Goal: Task Accomplishment & Management: Complete application form

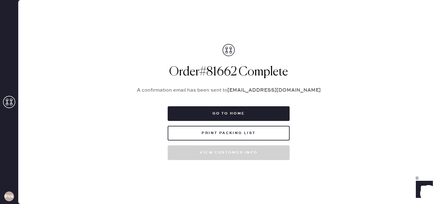
click at [10, 102] on icon at bounding box center [9, 102] width 12 height 12
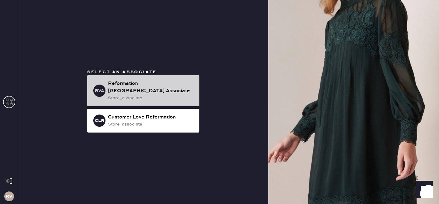
click at [136, 85] on div "Reformation [GEOGRAPHIC_DATA] Associate" at bounding box center [151, 87] width 87 height 15
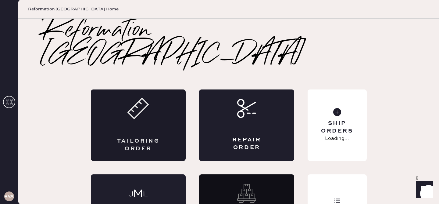
click at [113, 106] on div "Tailoring Order" at bounding box center [138, 124] width 95 height 71
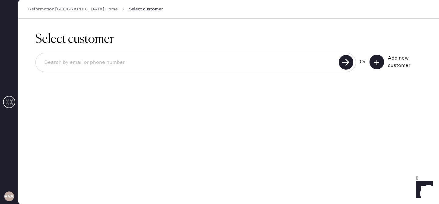
click at [236, 69] on input at bounding box center [188, 63] width 298 height 14
click at [333, 64] on input "4084644093" at bounding box center [188, 63] width 298 height 14
type input "4084644093"
click at [341, 64] on use at bounding box center [346, 62] width 15 height 15
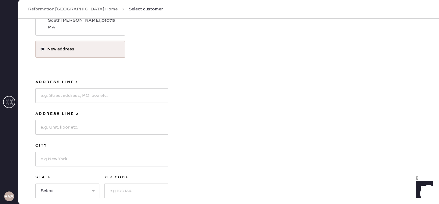
scroll to position [161, 0]
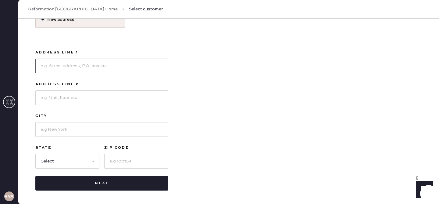
click at [105, 67] on input at bounding box center [101, 66] width 133 height 15
type input "[STREET_ADDRESS][PERSON_NAME]"
click at [79, 133] on input at bounding box center [101, 129] width 133 height 15
type input "Santa [PERSON_NAME]"
click at [75, 160] on select "Select AK AL AR AZ CA CO CT [GEOGRAPHIC_DATA] DE FL [GEOGRAPHIC_DATA] HI [GEOGR…" at bounding box center [67, 161] width 64 height 15
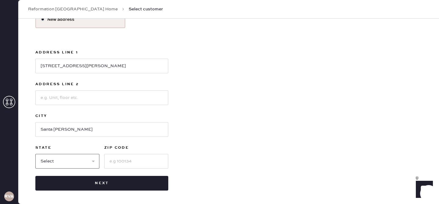
select select "CA"
click at [134, 159] on input at bounding box center [136, 161] width 64 height 15
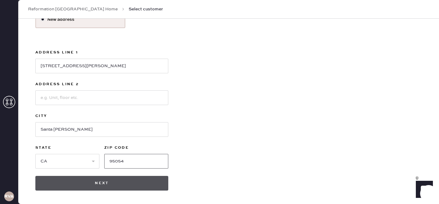
type input "95054"
click at [79, 183] on button "Next" at bounding box center [101, 183] width 133 height 15
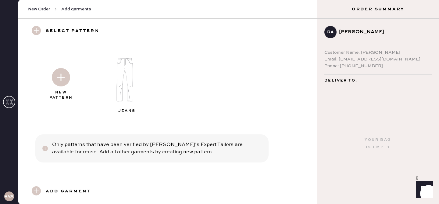
click at [60, 80] on img at bounding box center [61, 77] width 18 height 18
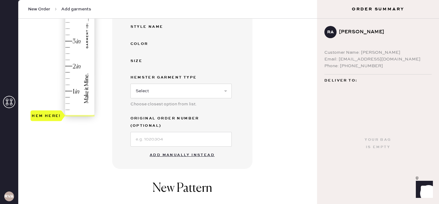
scroll to position [208, 0]
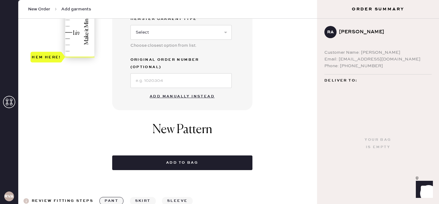
click at [180, 90] on button "Add manually instead" at bounding box center [182, 96] width 72 height 12
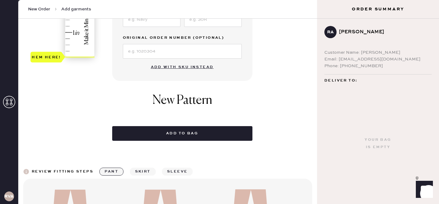
scroll to position [0, 0]
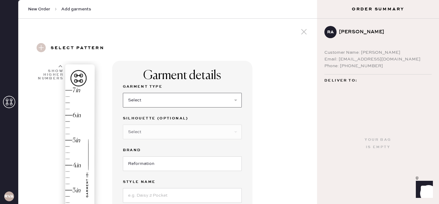
click at [188, 102] on select "Select Basic Skirt Jeans Leggings Pants Shorts Basic Sleeved Dress Basic Sleeve…" at bounding box center [182, 100] width 119 height 15
select select "2"
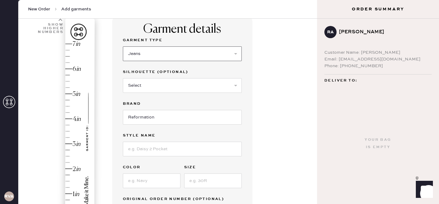
scroll to position [59, 0]
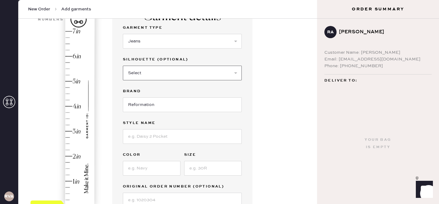
click at [163, 77] on select "Select Shorts Cropped Flare Boot Cut Straight Skinny Other" at bounding box center [182, 73] width 119 height 15
select select "other"
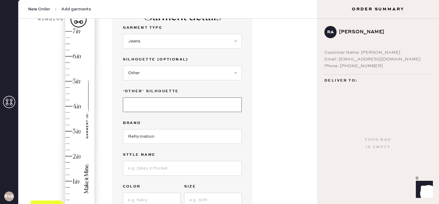
click at [159, 102] on input at bounding box center [182, 104] width 119 height 15
type input "Wide leg"
click at [146, 170] on input at bounding box center [182, 168] width 119 height 15
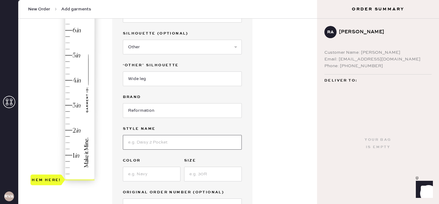
type input "[PERSON_NAME] Rise Slouchy Wide Leg Jeans"
click at [155, 175] on input at bounding box center [152, 174] width 58 height 15
type input "ondine"
click at [209, 176] on input at bounding box center [213, 174] width 58 height 15
type input "26"
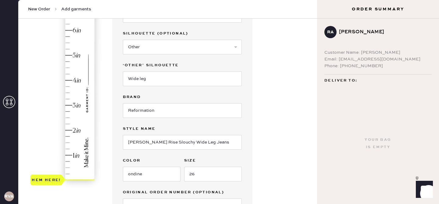
type input "5"
click at [71, 56] on div "Hem here!" at bounding box center [63, 93] width 65 height 180
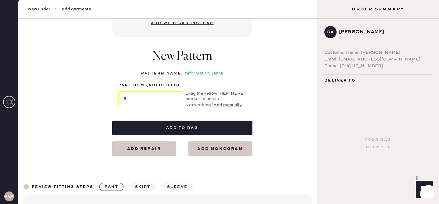
scroll to position [289, 0]
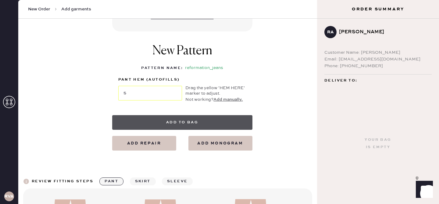
click at [211, 117] on button "Add to bag" at bounding box center [182, 122] width 140 height 15
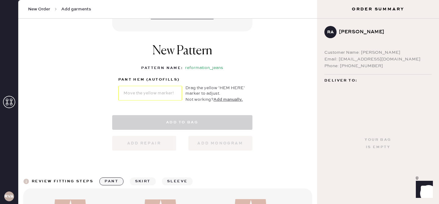
select select "2"
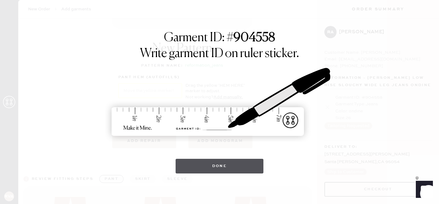
click at [216, 169] on button "Done" at bounding box center [220, 166] width 88 height 15
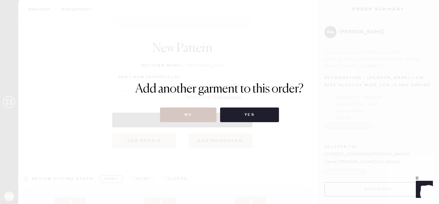
drag, startPoint x: 202, startPoint y: 102, endPoint x: 202, endPoint y: 107, distance: 4.9
click at [202, 102] on div "Add another garment to this order? No Yes" at bounding box center [220, 102] width 168 height 40
click at [201, 114] on button "No" at bounding box center [188, 114] width 56 height 15
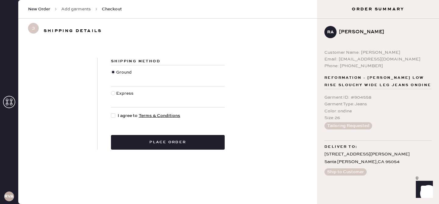
click at [110, 115] on div "Shipping Method Ground Express I agree to Terms & Conditions Place order" at bounding box center [168, 104] width 141 height 92
click at [116, 117] on div at bounding box center [114, 115] width 7 height 7
click at [111, 113] on input "I agree to Terms & Conditions" at bounding box center [111, 112] width 0 height 0
checkbox input "true"
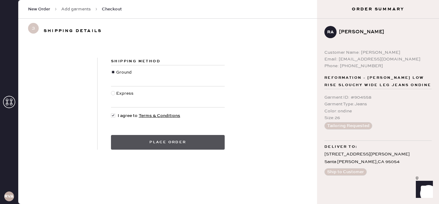
click at [139, 142] on button "Place order" at bounding box center [168, 142] width 114 height 15
